Goal: Check status: Check status

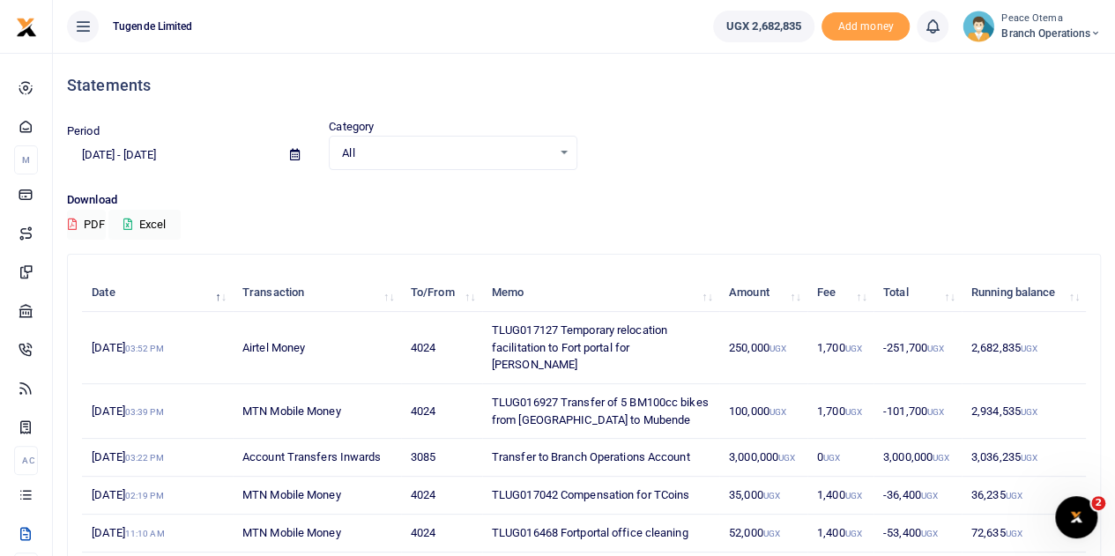
click at [1090, 34] on icon at bounding box center [1095, 33] width 11 height 12
click at [1024, 69] on link "Switch accounts" at bounding box center [1032, 64] width 139 height 25
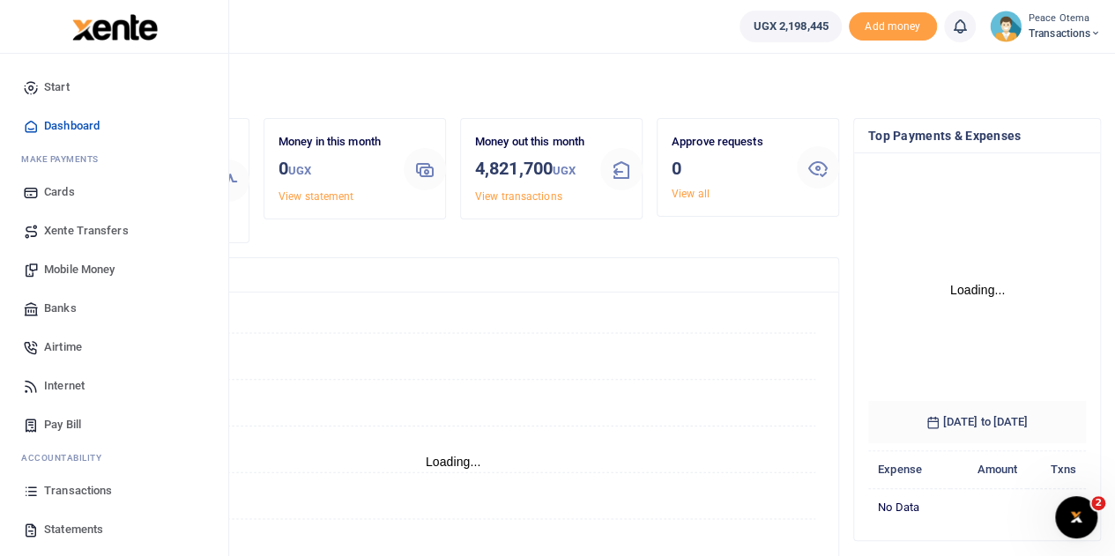
click at [71, 493] on span "Transactions" at bounding box center [78, 491] width 68 height 18
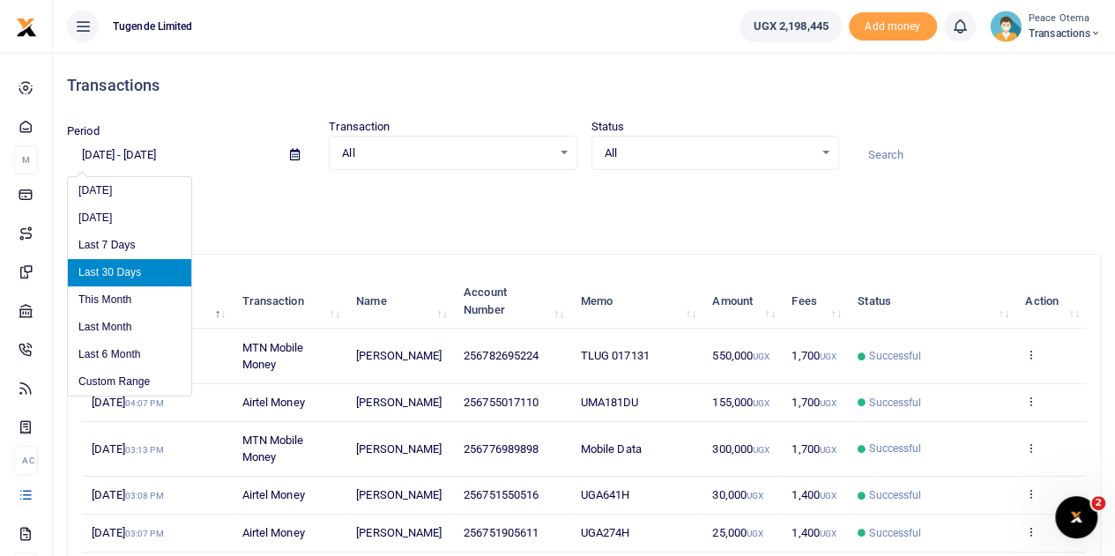
click at [106, 151] on input "[DATE] - [DATE]" at bounding box center [171, 155] width 209 height 30
click at [140, 152] on input "[DATE] - [DATE]" at bounding box center [171, 155] width 209 height 30
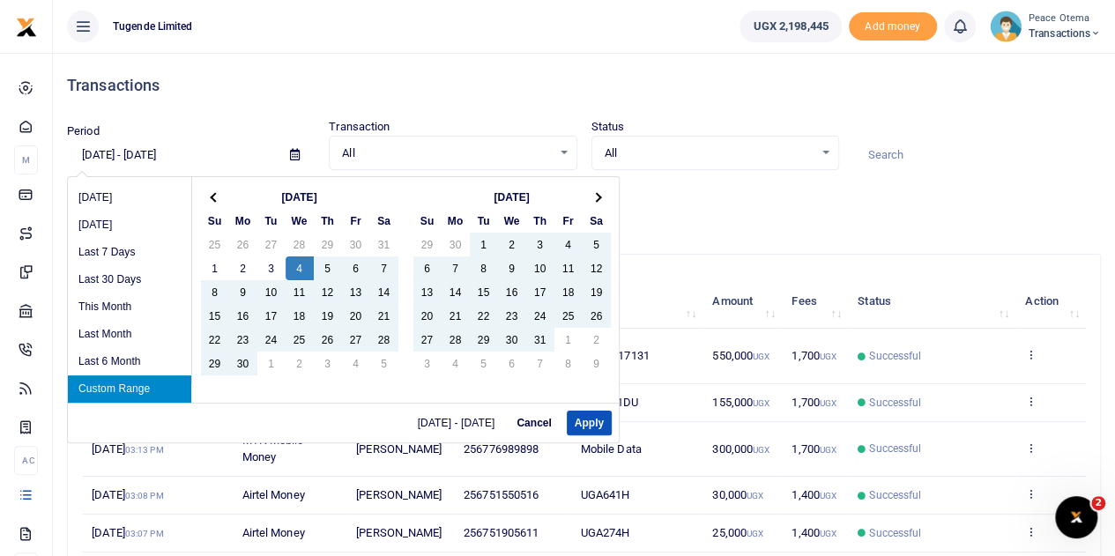
click at [111, 152] on input "09/04/2024 - 10/03/2025" at bounding box center [171, 155] width 209 height 30
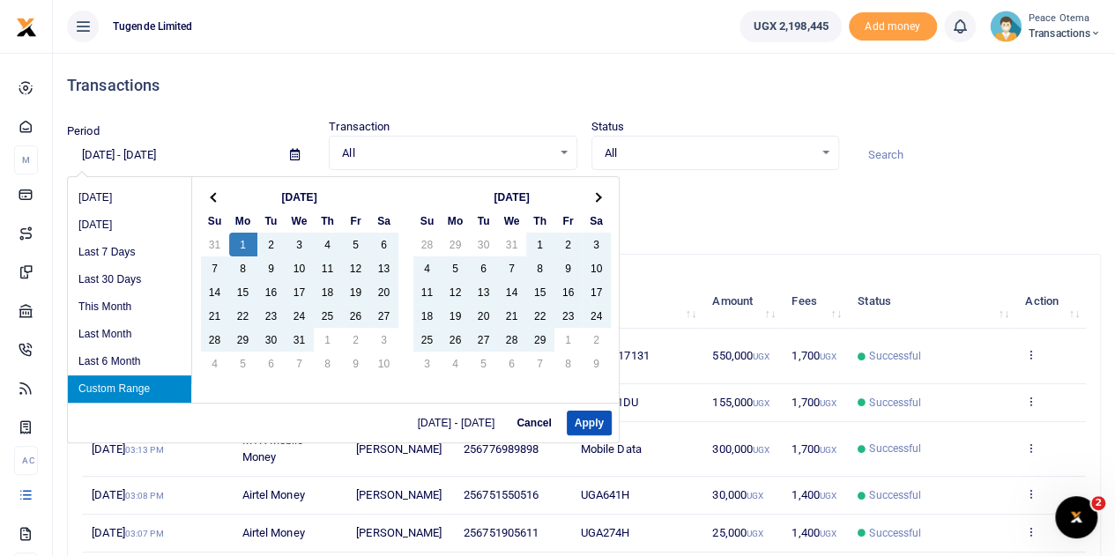
click at [166, 152] on input "01/01/2024 - 10/03/2025" at bounding box center [171, 155] width 209 height 30
click at [212, 151] on input "01/01/2024 - 09/07/2025" at bounding box center [171, 155] width 209 height 30
type input "01/01/2024 - 09/07/2024"
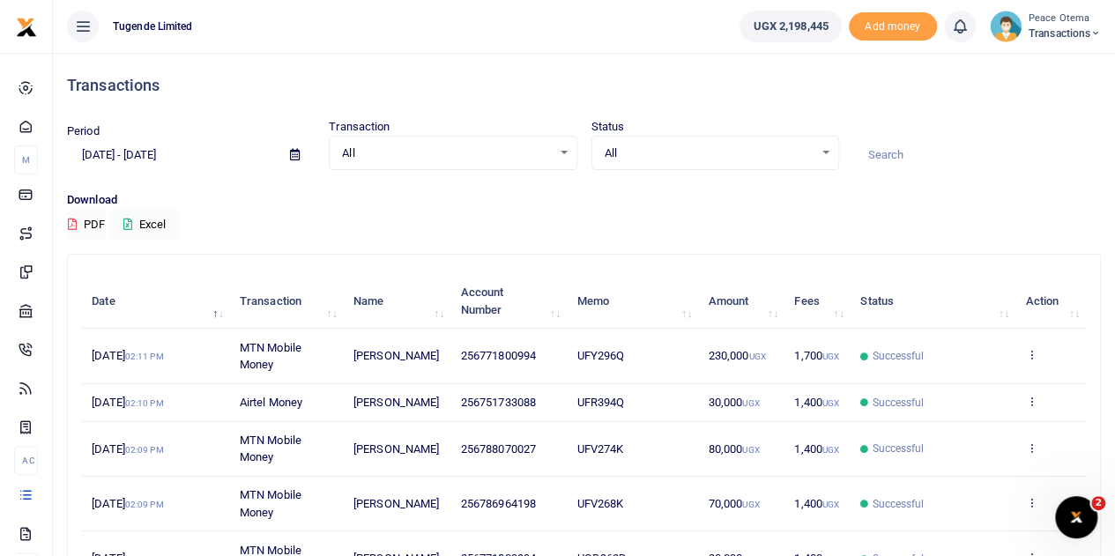
click at [886, 152] on input at bounding box center [977, 155] width 248 height 30
paste input "UFN958R"
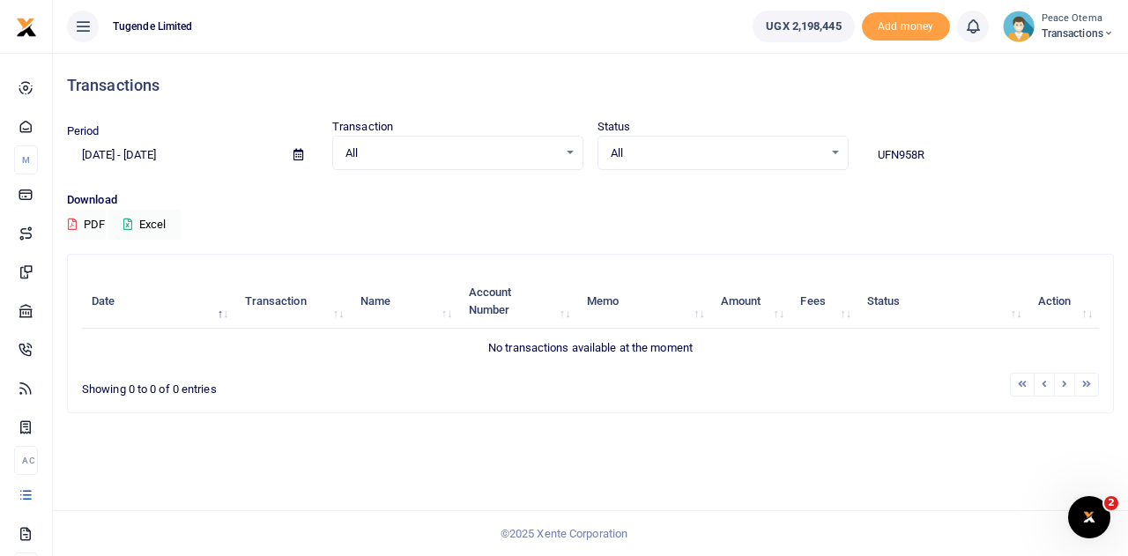
type input "UFN958R"
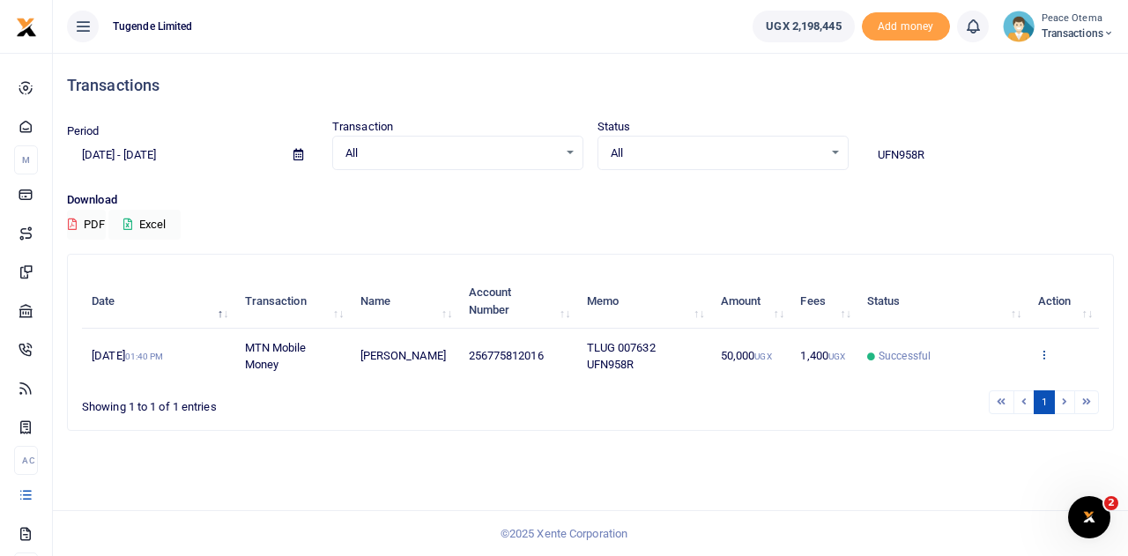
click at [1039, 354] on icon at bounding box center [1043, 354] width 11 height 12
click at [1039, 354] on td "View details Send again" at bounding box center [1063, 356] width 71 height 54
click at [1045, 362] on td "View details Send again" at bounding box center [1063, 356] width 71 height 54
click at [1044, 360] on link at bounding box center [1043, 355] width 11 height 13
click at [1027, 378] on link "View details" at bounding box center [1029, 385] width 139 height 25
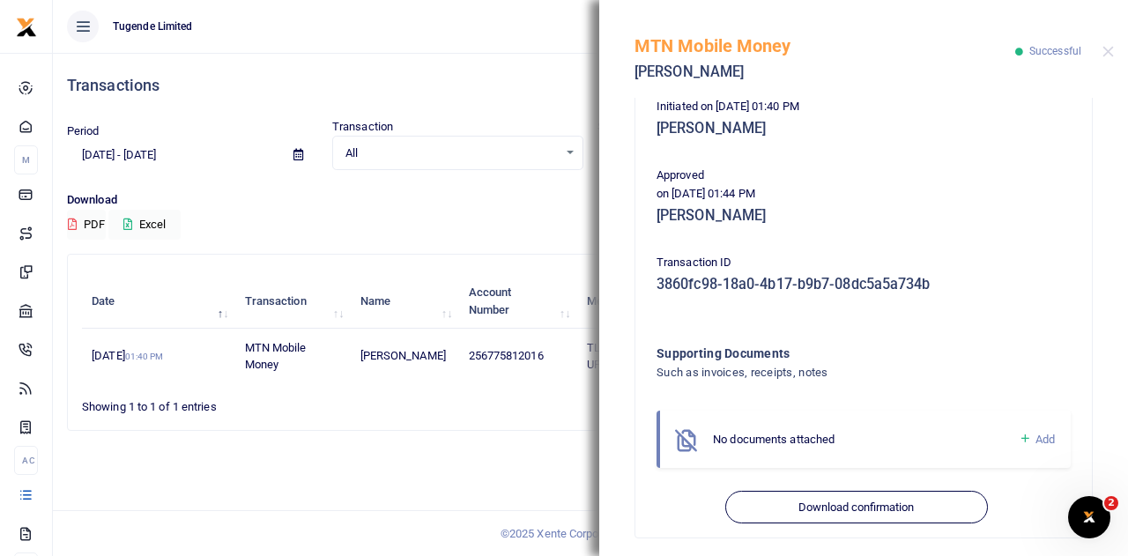
scroll to position [380, 0]
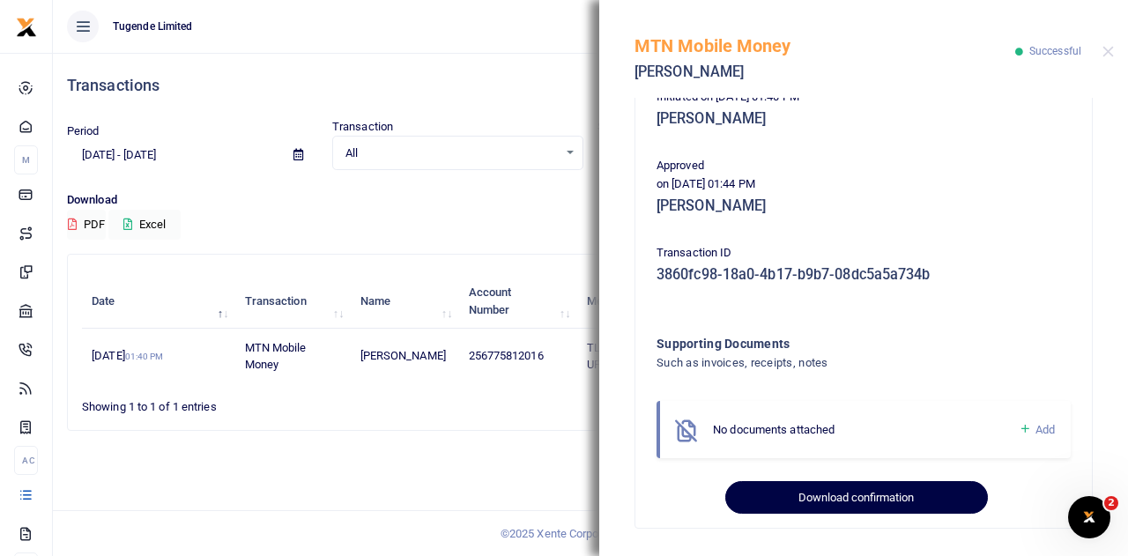
click at [833, 506] on button "Download confirmation" at bounding box center [856, 497] width 262 height 33
